Goal: Task Accomplishment & Management: Manage account settings

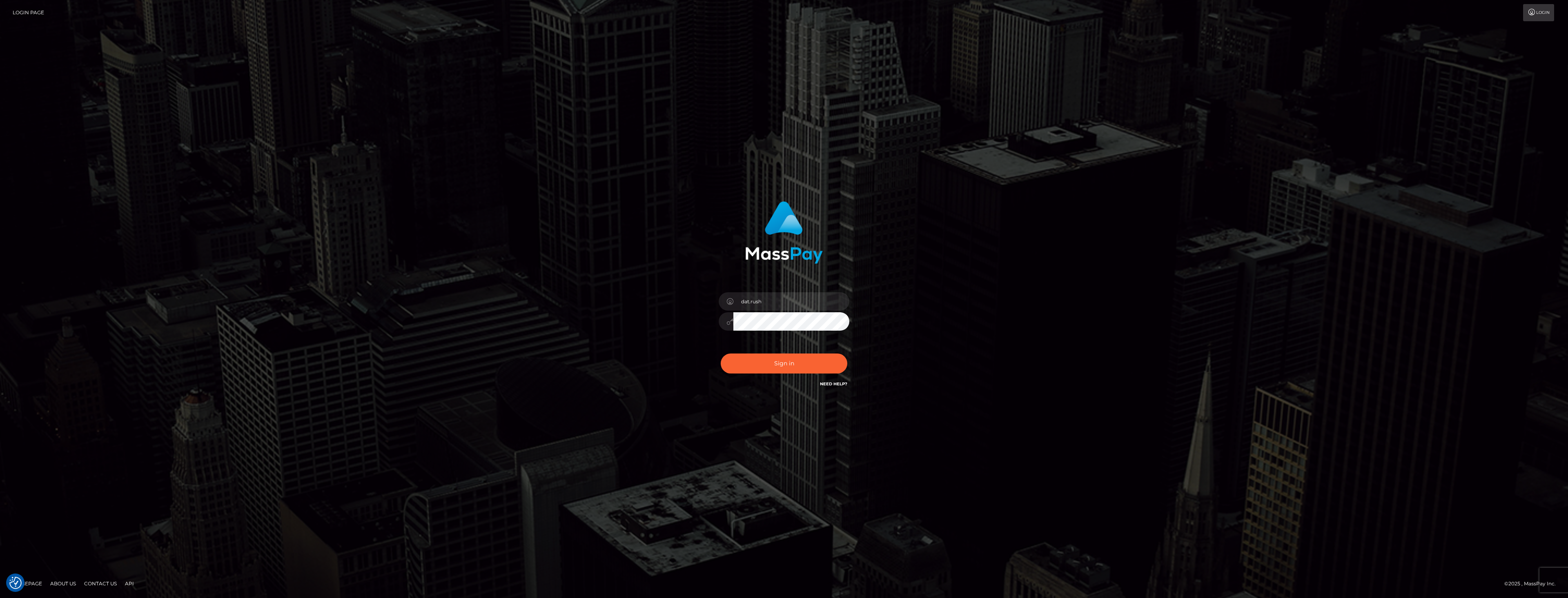
click at [744, 359] on button "Sign in" at bounding box center [783, 363] width 126 height 20
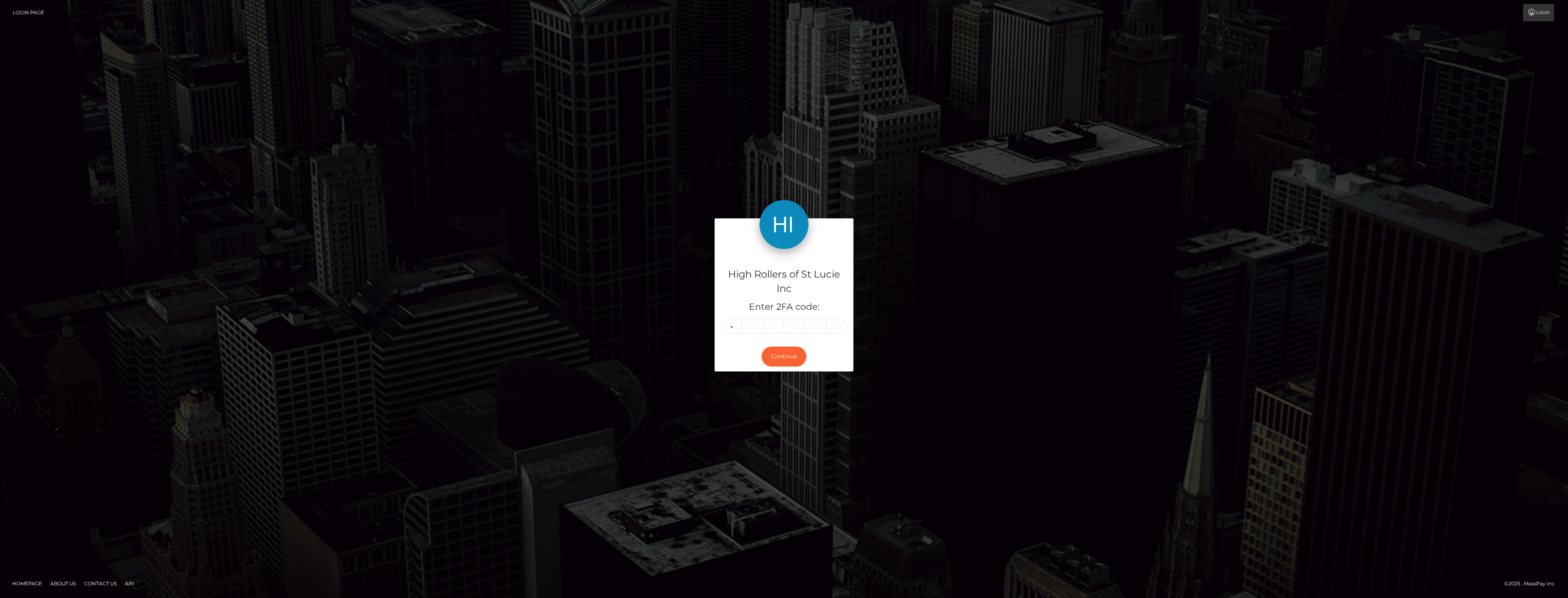
type input "7"
type input "6"
type input "9"
type input "8"
type input "6"
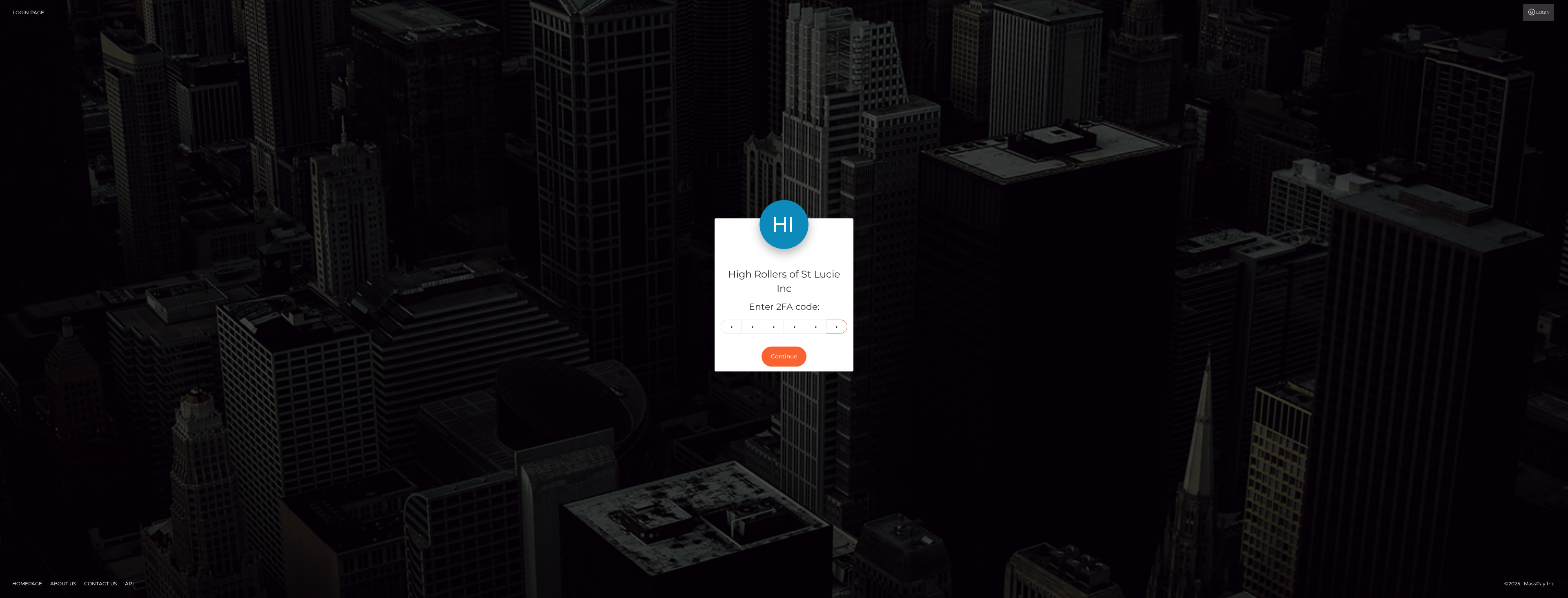
type input "9"
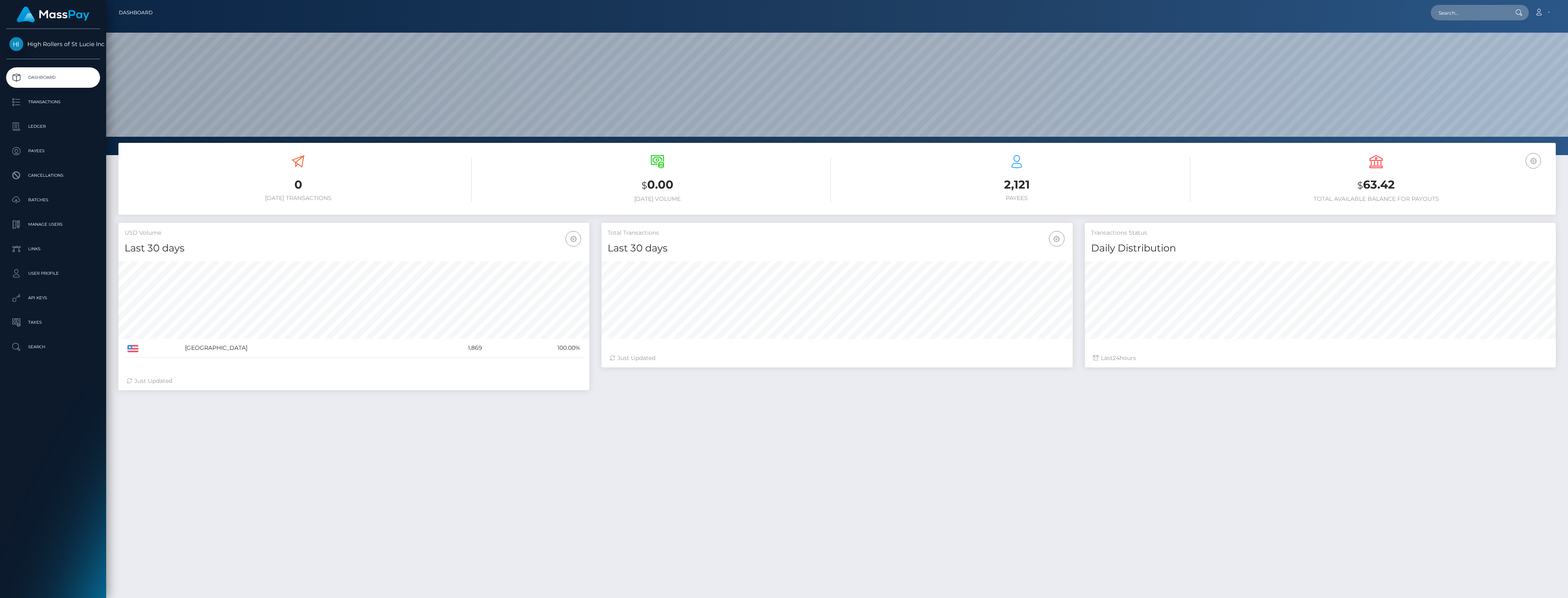
scroll to position [145, 471]
